Goal: Check status

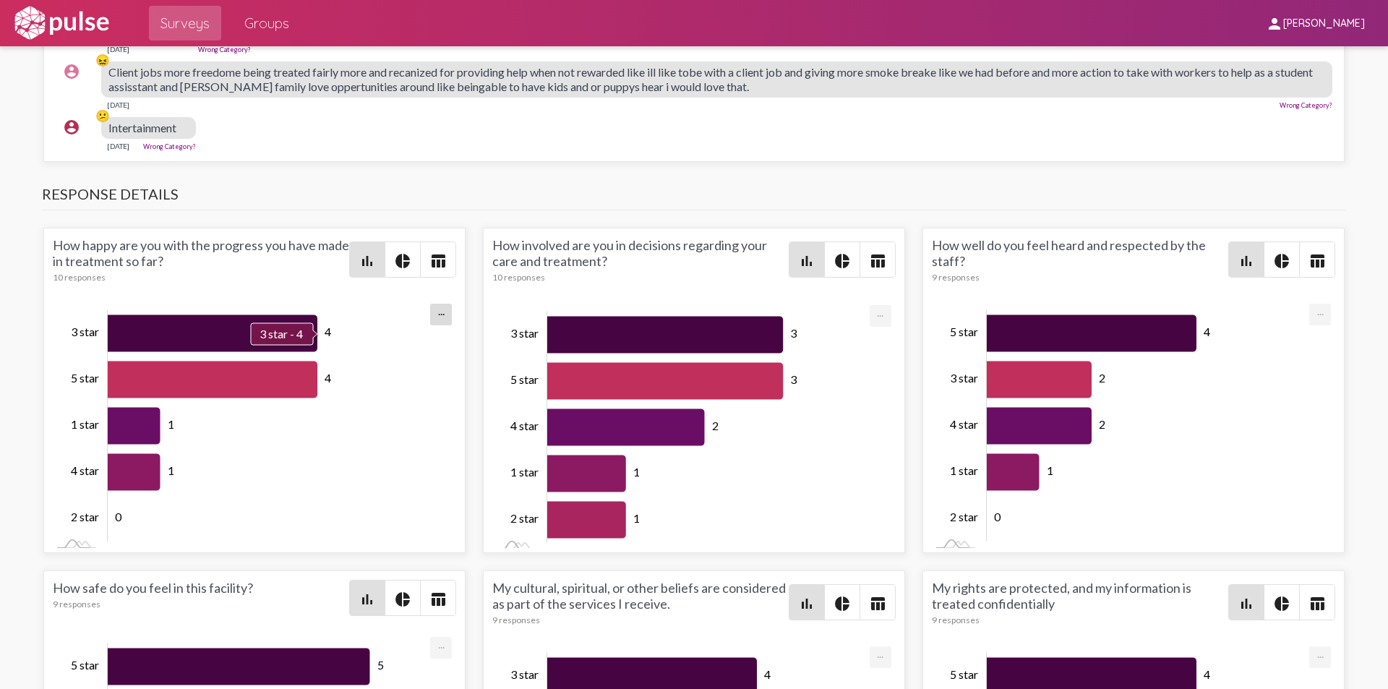
scroll to position [-1, 0]
click at [164, 390] on icon "Series" at bounding box center [213, 380] width 210 height 37
